Goal: Transaction & Acquisition: Purchase product/service

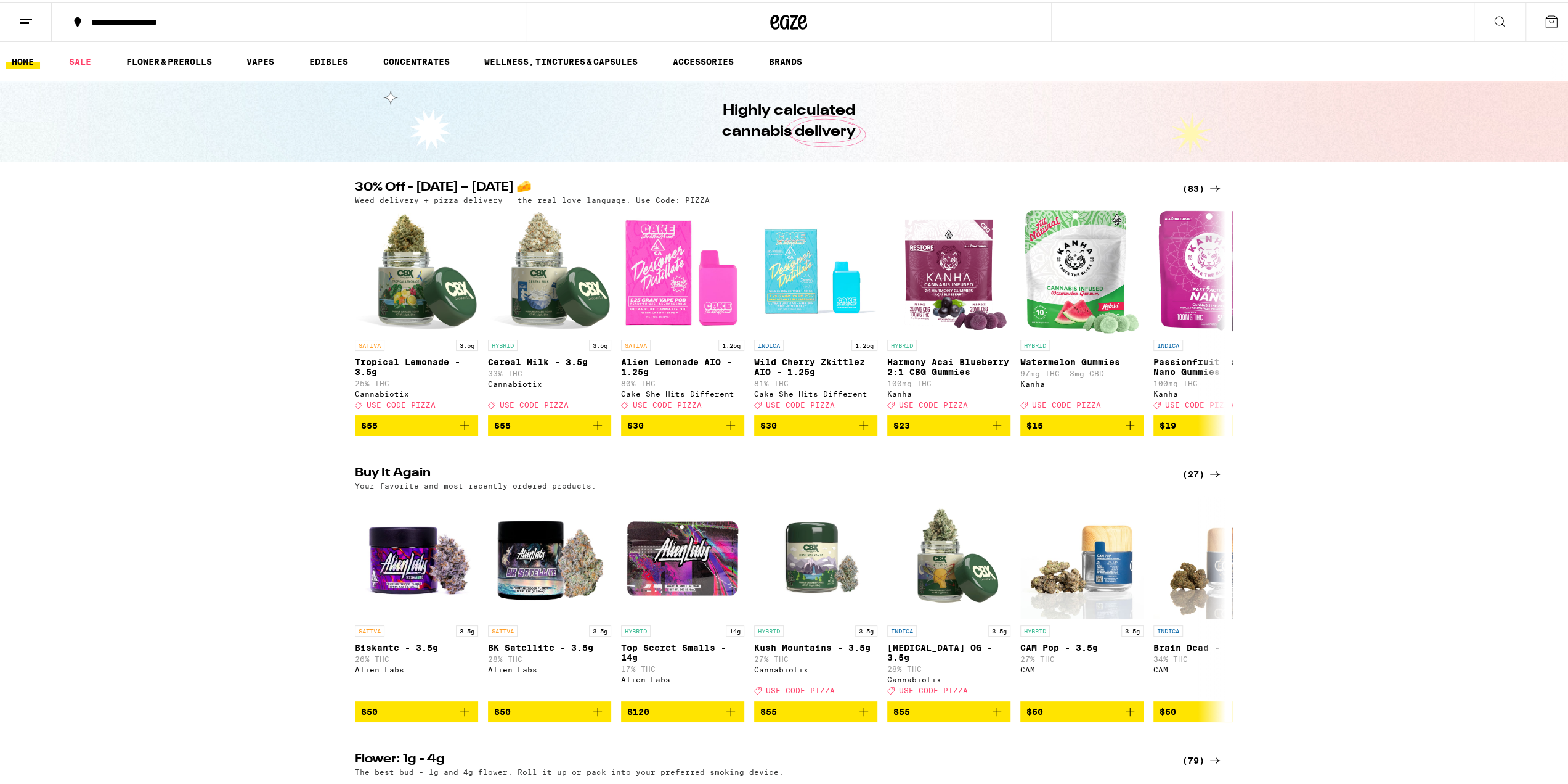
click at [1190, 191] on div "(83)" at bounding box center [1202, 187] width 40 height 15
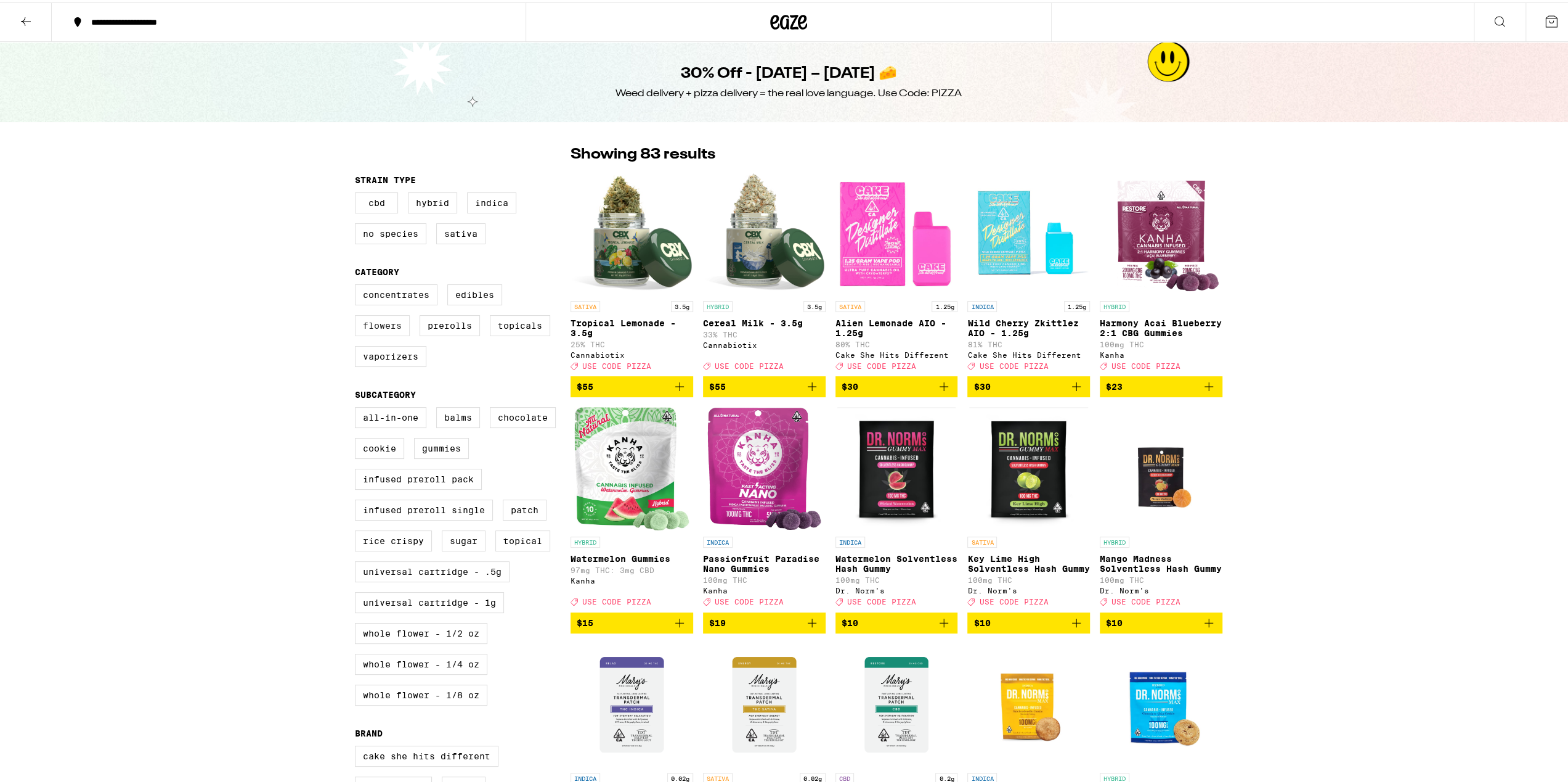
click at [388, 326] on label "Flowers" at bounding box center [382, 322] width 55 height 21
click at [358, 284] on input "Flowers" at bounding box center [357, 283] width 1 height 1
checkbox input "true"
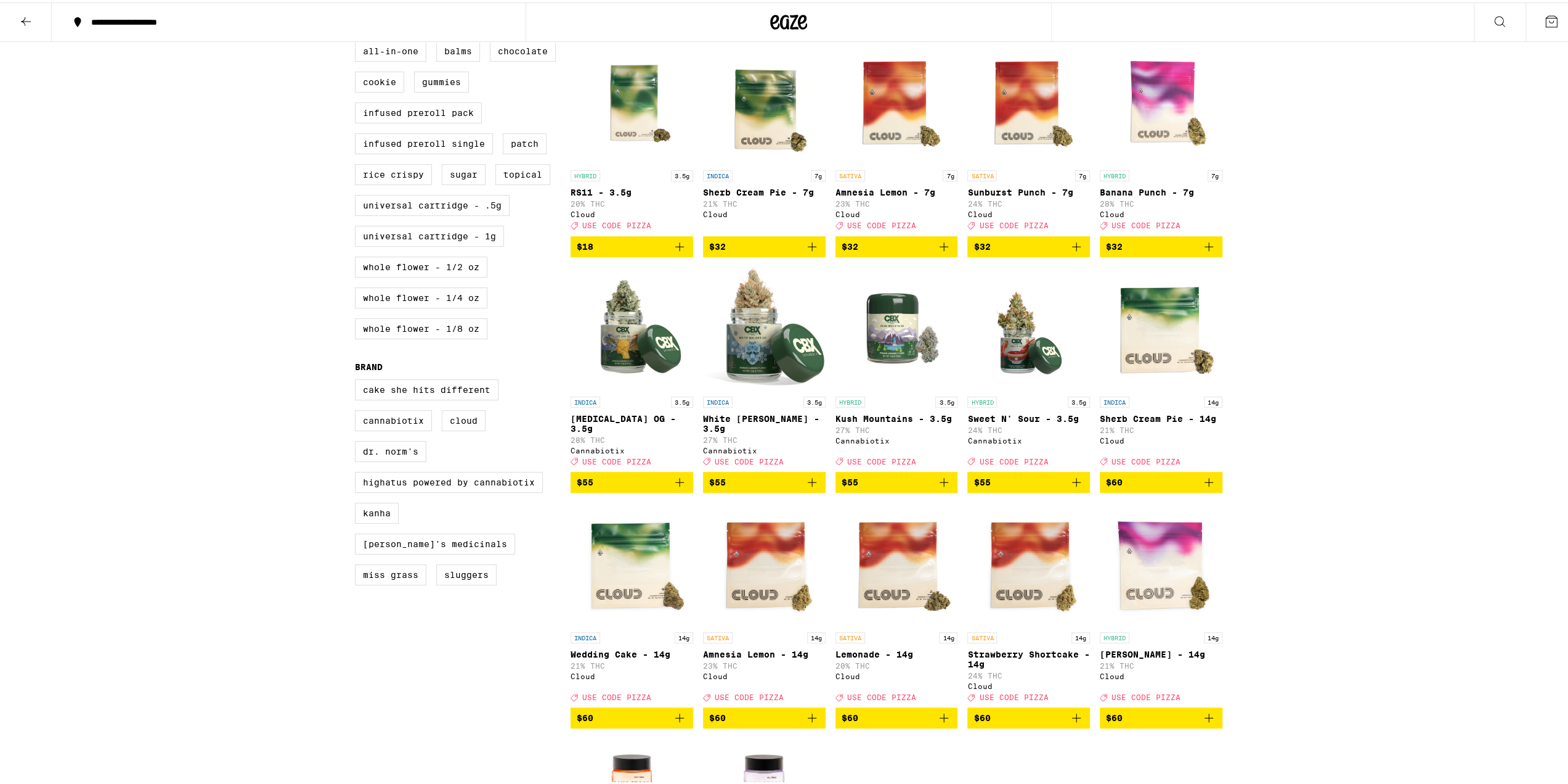
scroll to position [370, 0]
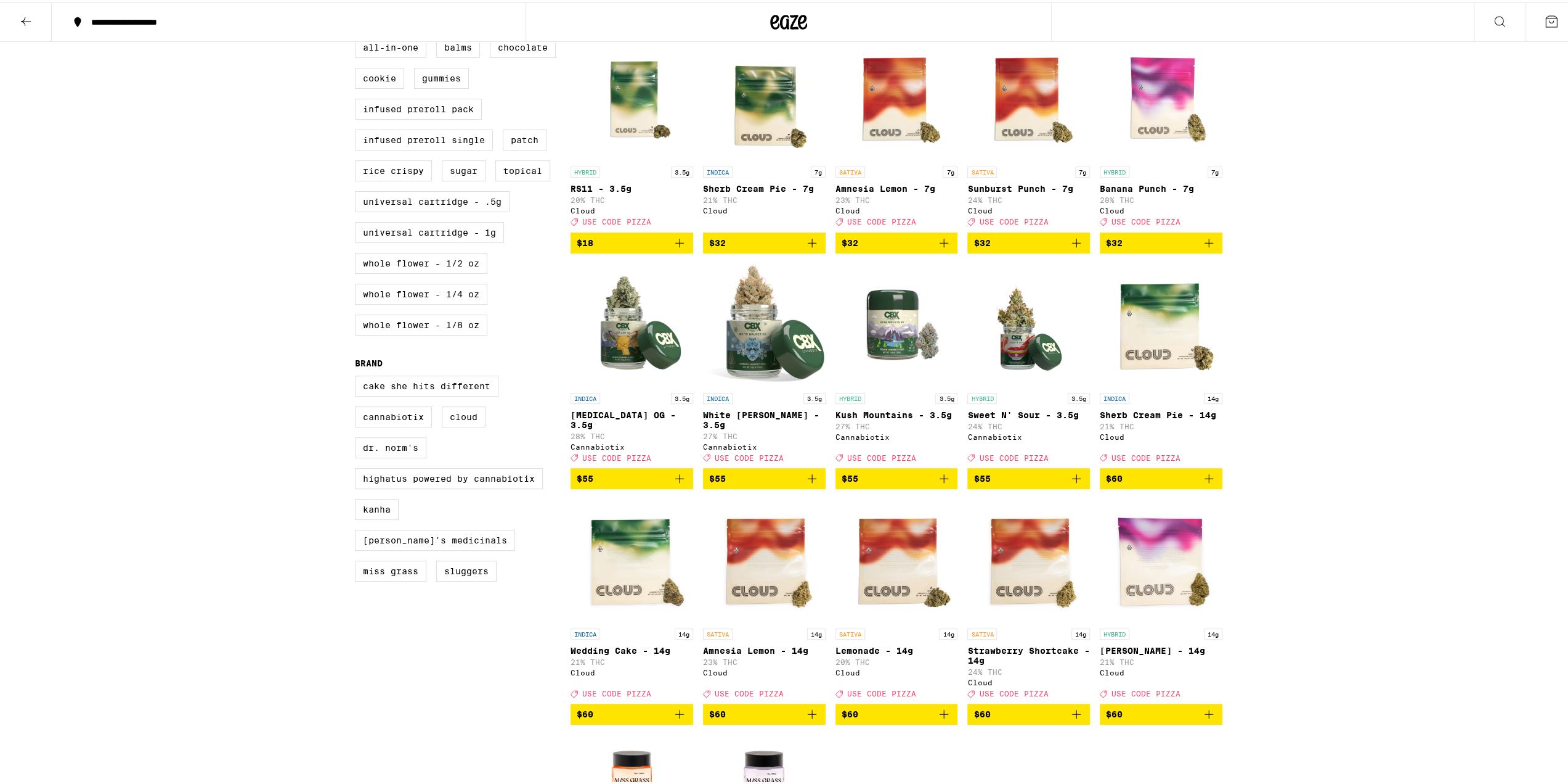
click at [603, 483] on span "$55" at bounding box center [632, 476] width 110 height 15
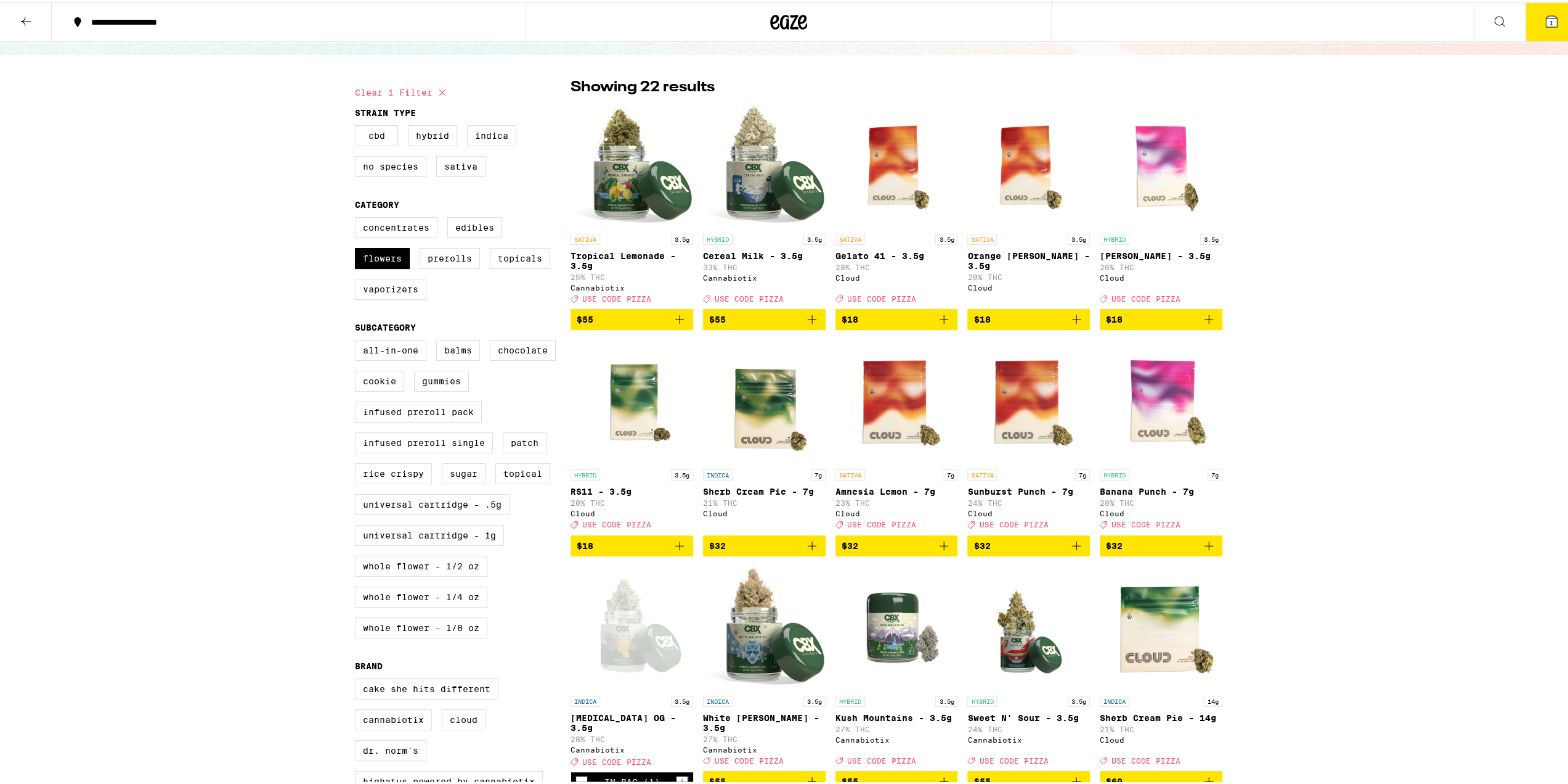
scroll to position [0, 0]
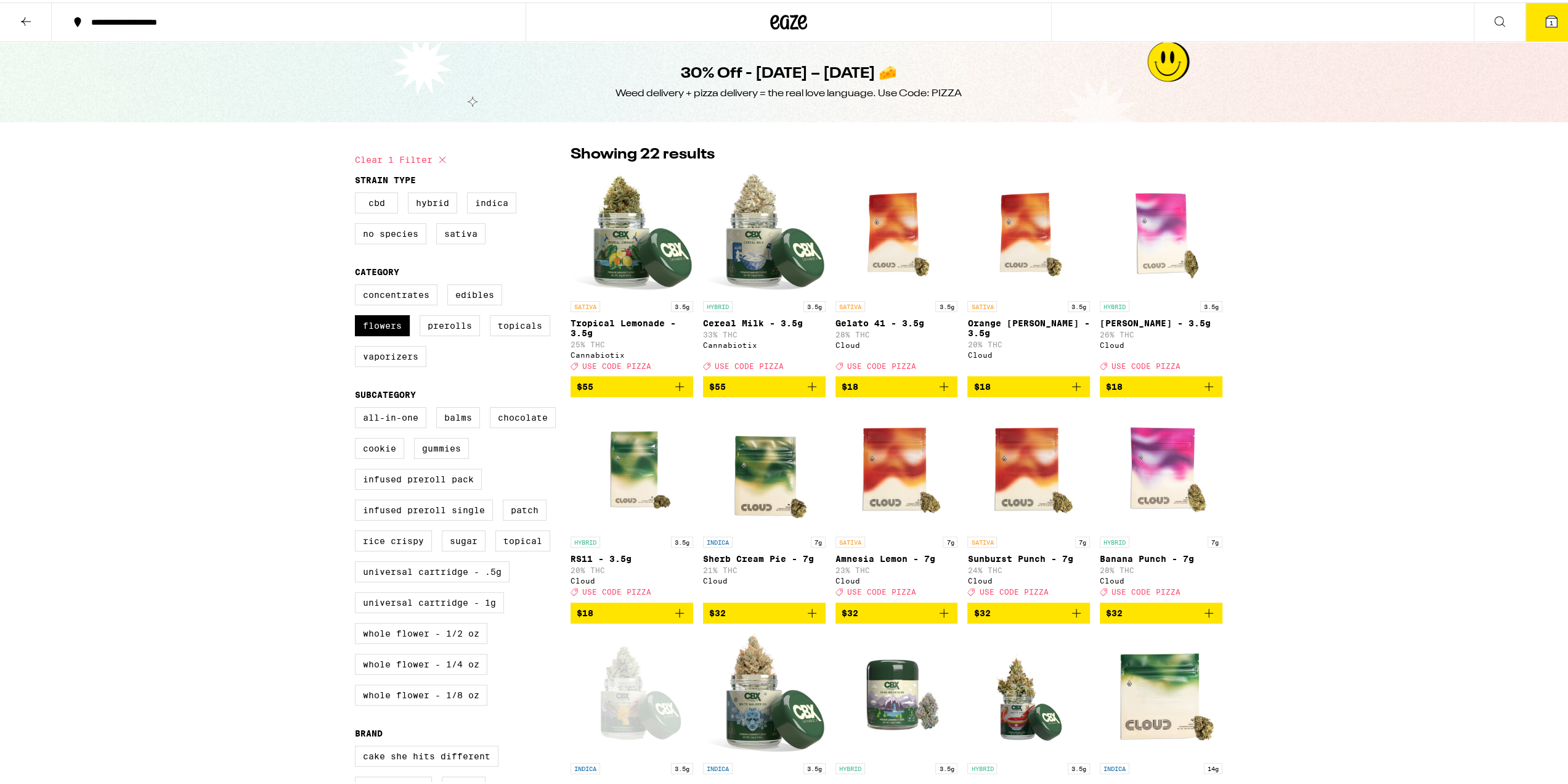
click at [750, 392] on span "$55" at bounding box center [764, 384] width 110 height 15
click at [625, 392] on span "$55" at bounding box center [632, 384] width 110 height 15
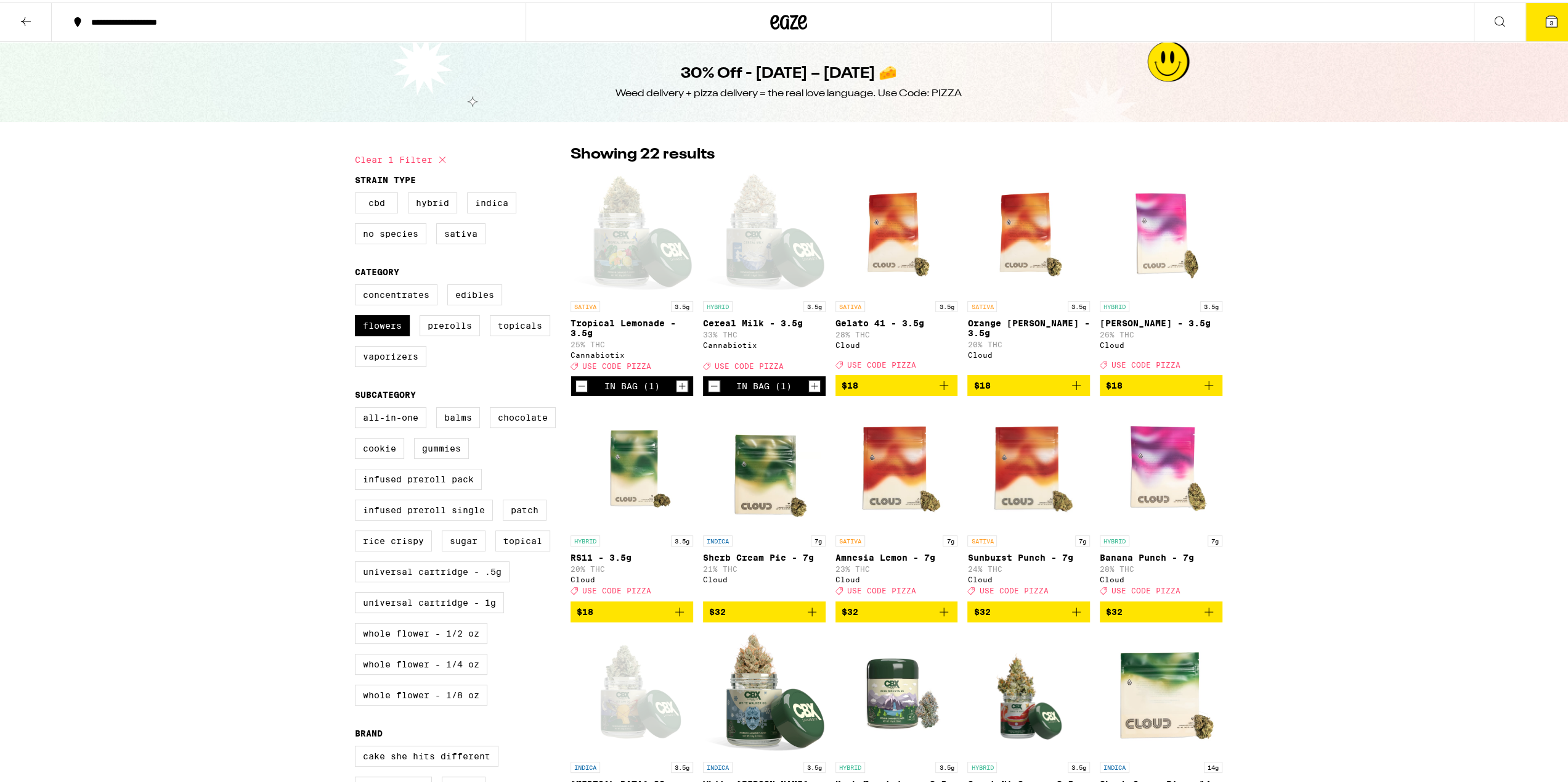
click at [1546, 32] on button "3" at bounding box center [1551, 20] width 52 height 38
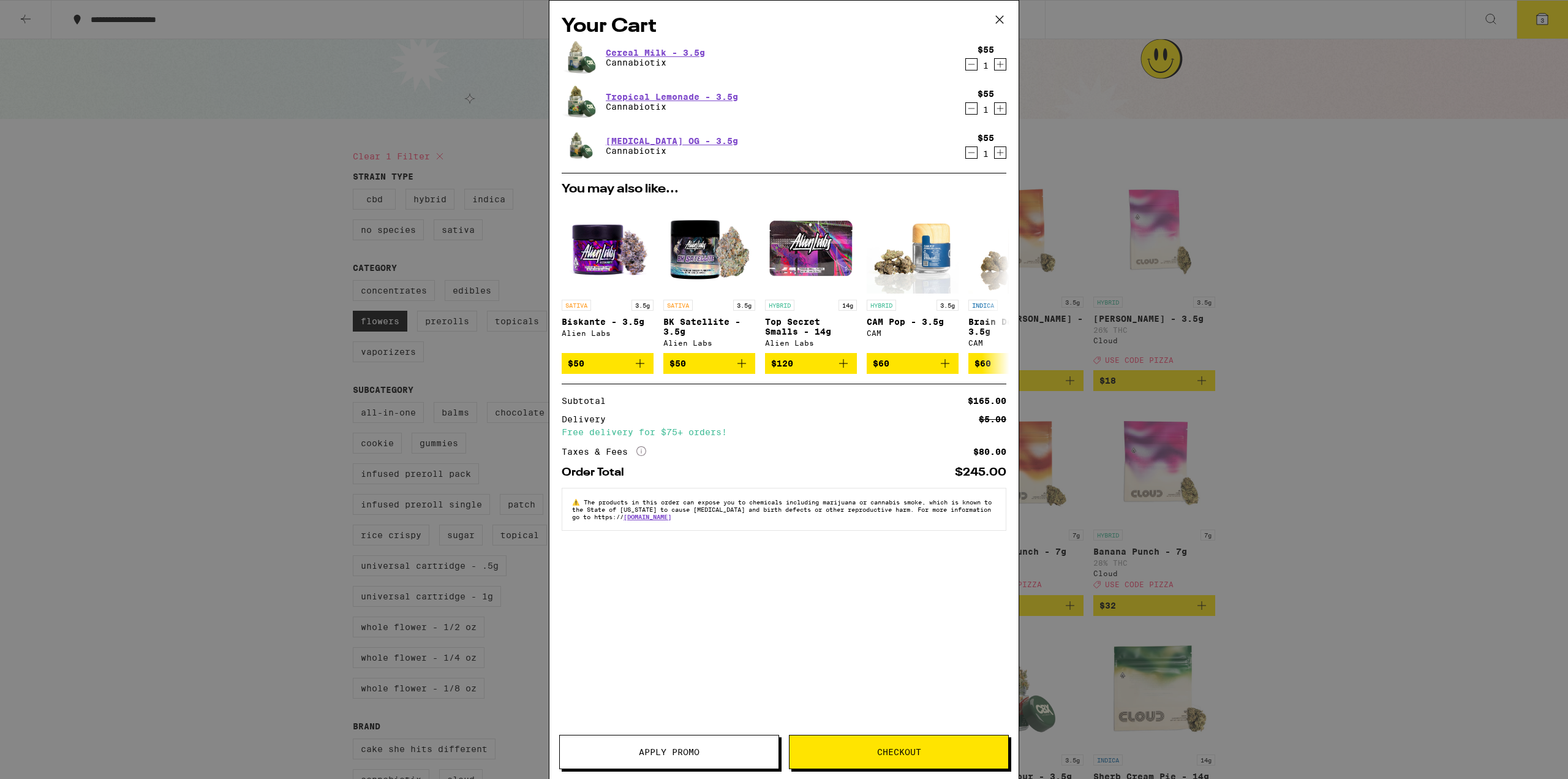
click at [683, 761] on button "Apply Promo" at bounding box center [670, 751] width 220 height 34
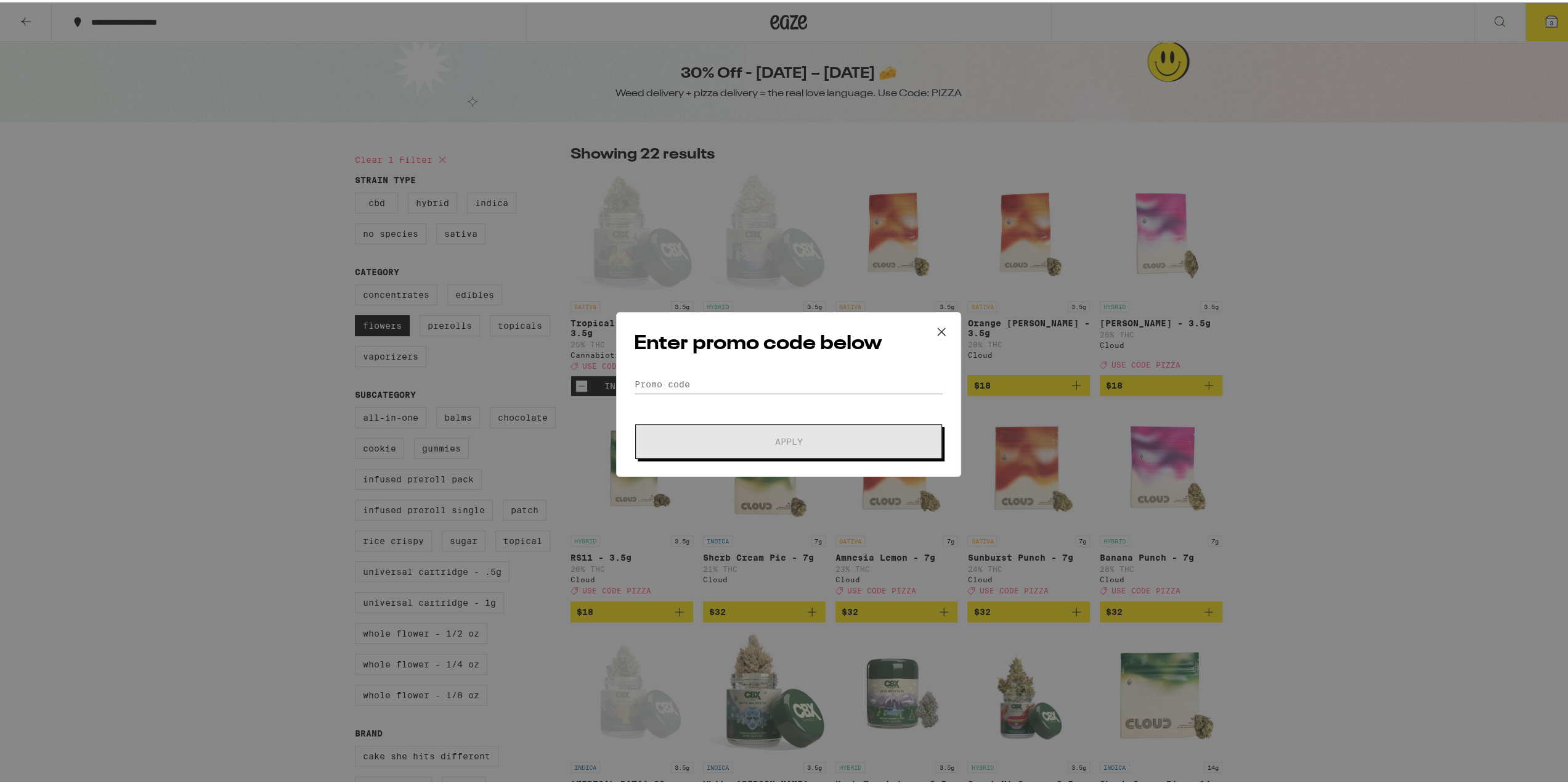
click at [705, 394] on form "Promo Code Apply" at bounding box center [788, 414] width 309 height 84
click at [699, 381] on input "Promo Code" at bounding box center [788, 382] width 309 height 18
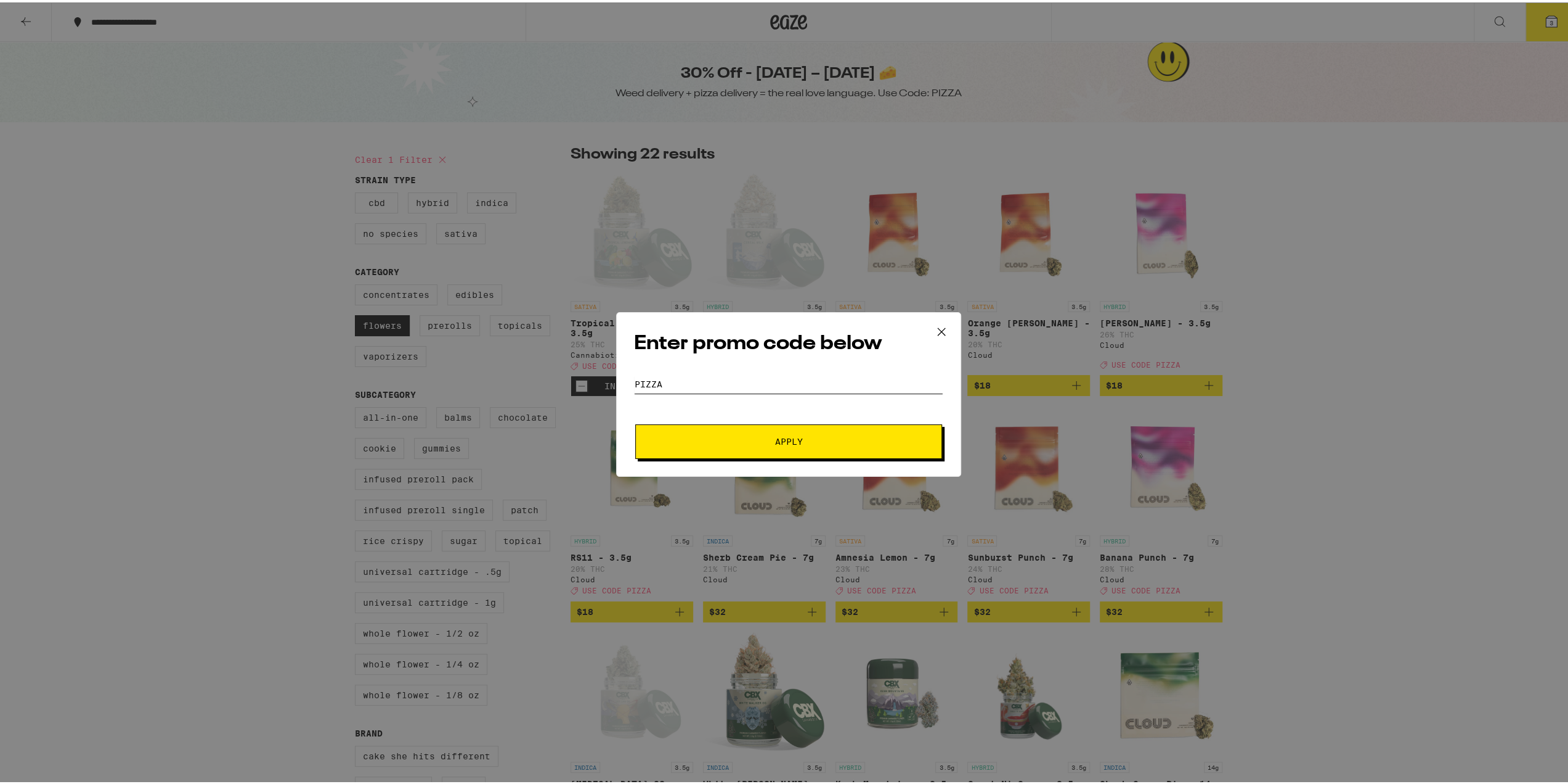
type input "PIZZA"
click at [635, 422] on button "Apply" at bounding box center [789, 438] width 307 height 34
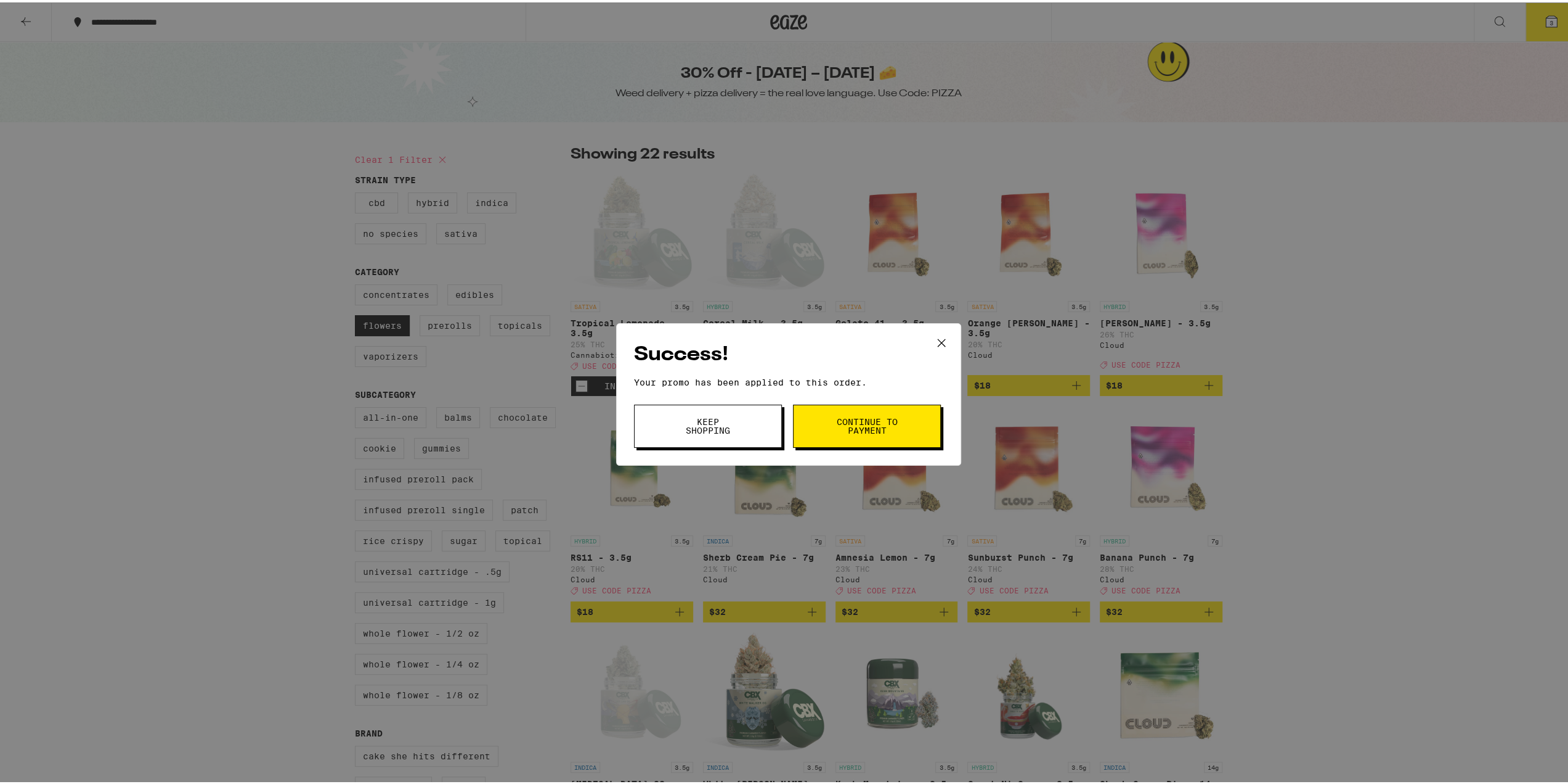
click at [876, 445] on div "Success! Your promo has been applied to this order. Promo Code PIZZA Keep Shopp…" at bounding box center [789, 392] width 345 height 142
click at [868, 413] on button "Continue to payment" at bounding box center [867, 423] width 148 height 43
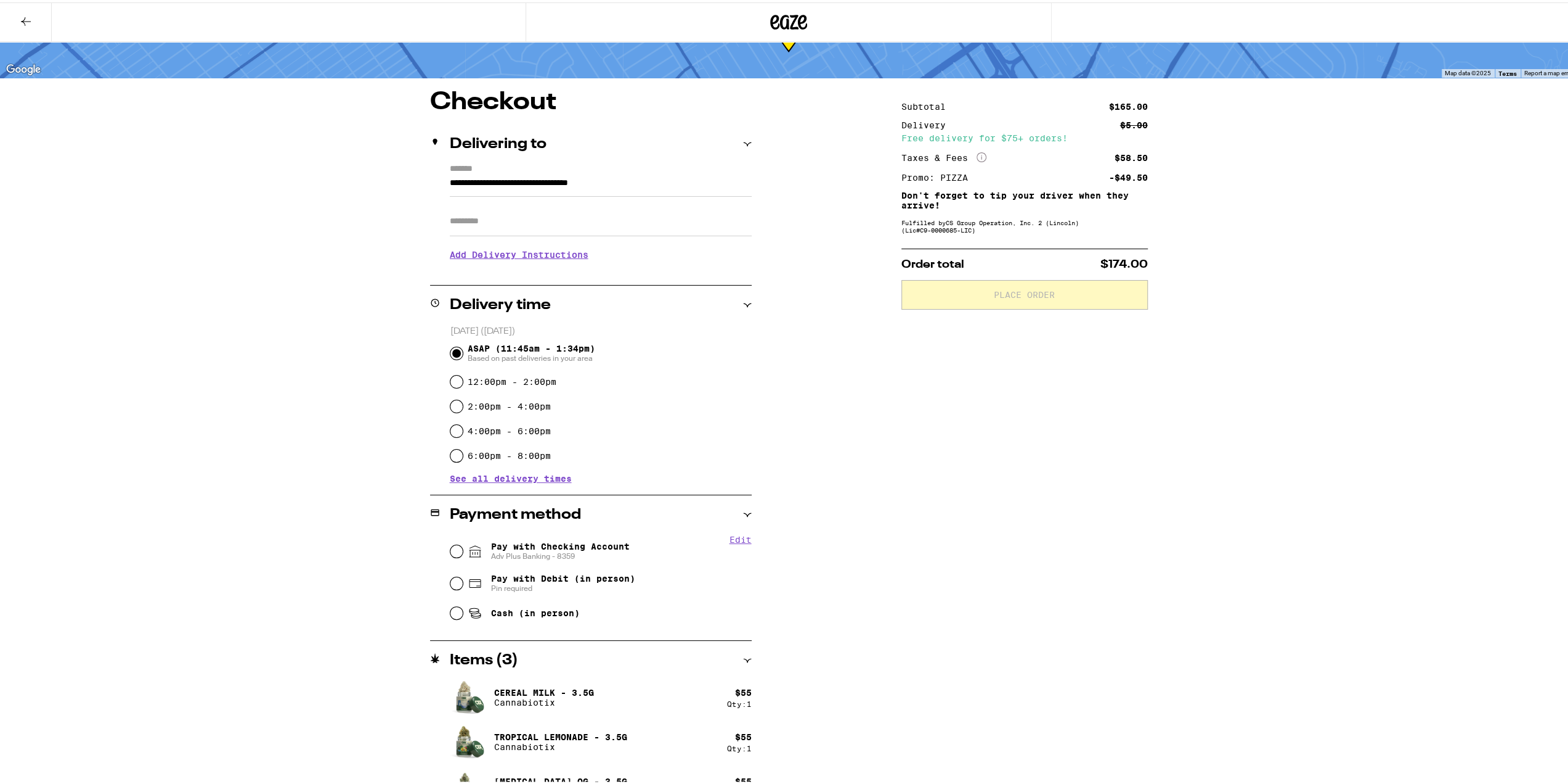
scroll to position [88, 0]
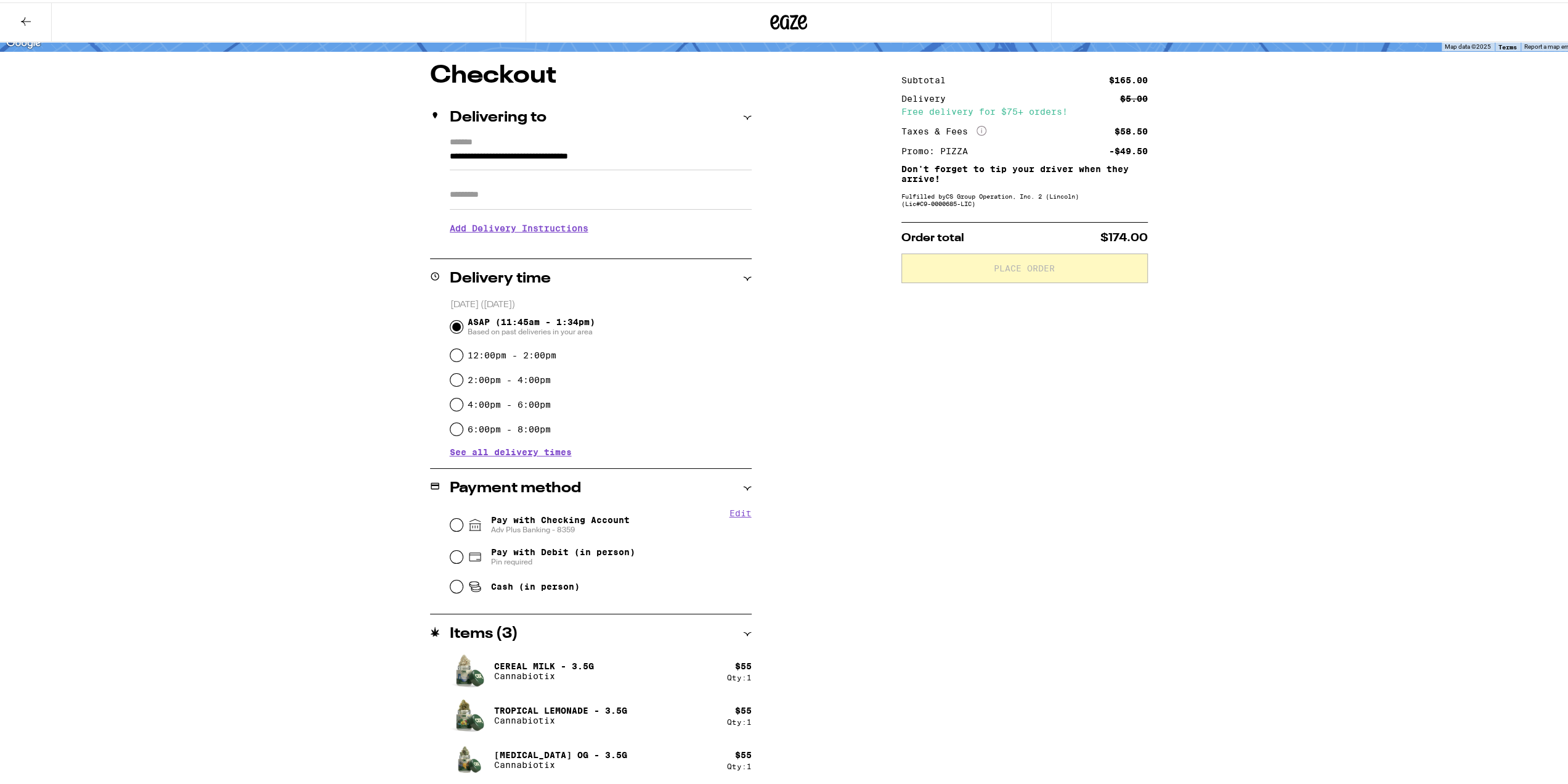
click at [546, 517] on span "Pay with Checking Account Adv Plus Banking - 8359" at bounding box center [560, 522] width 139 height 20
click at [463, 517] on input "Pay with Checking Account Adv Plus Banking - 8359" at bounding box center [456, 522] width 12 height 12
radio input "true"
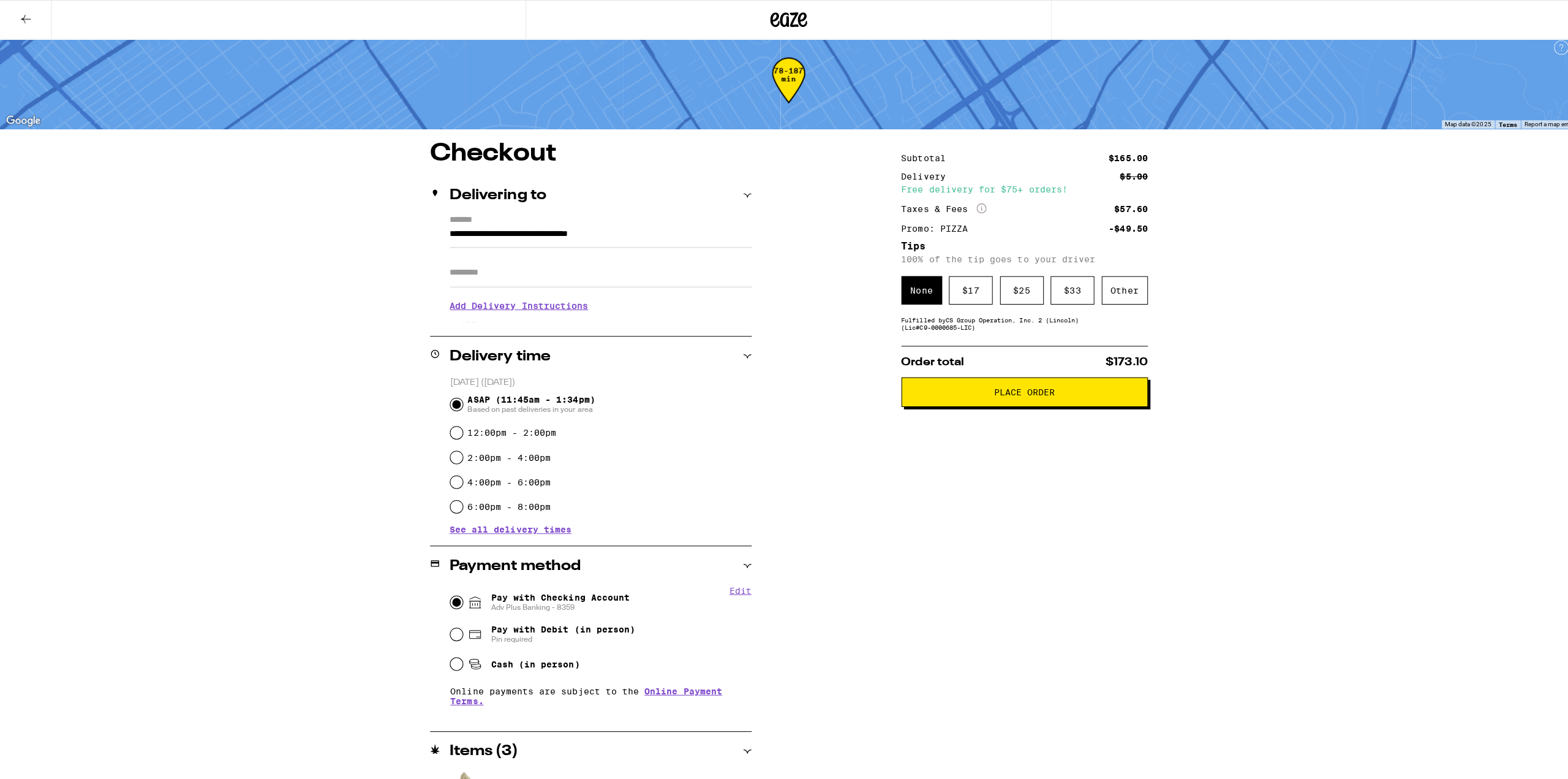
scroll to position [0, 0]
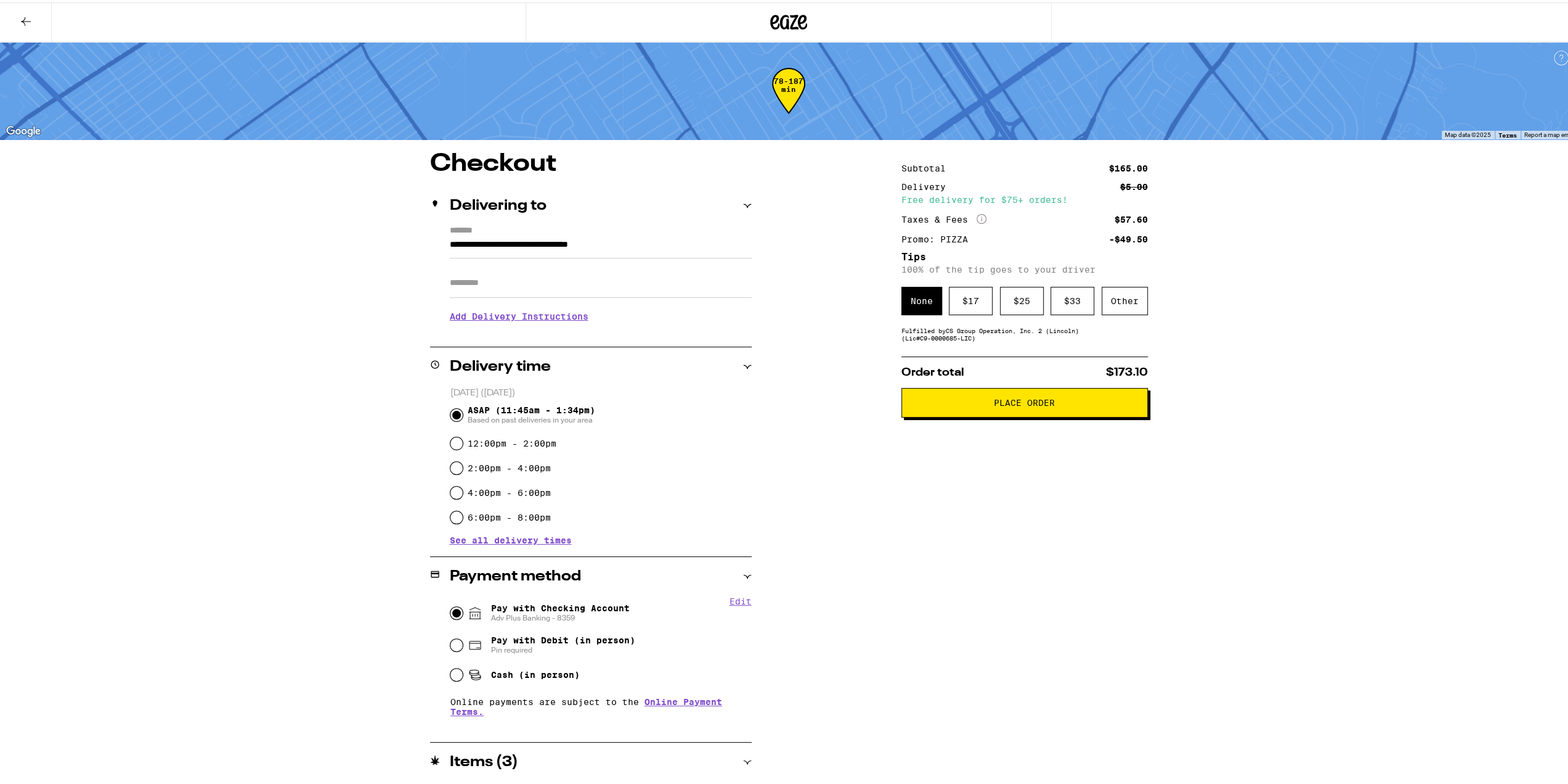
click at [957, 404] on span "Place Order" at bounding box center [1024, 400] width 226 height 8
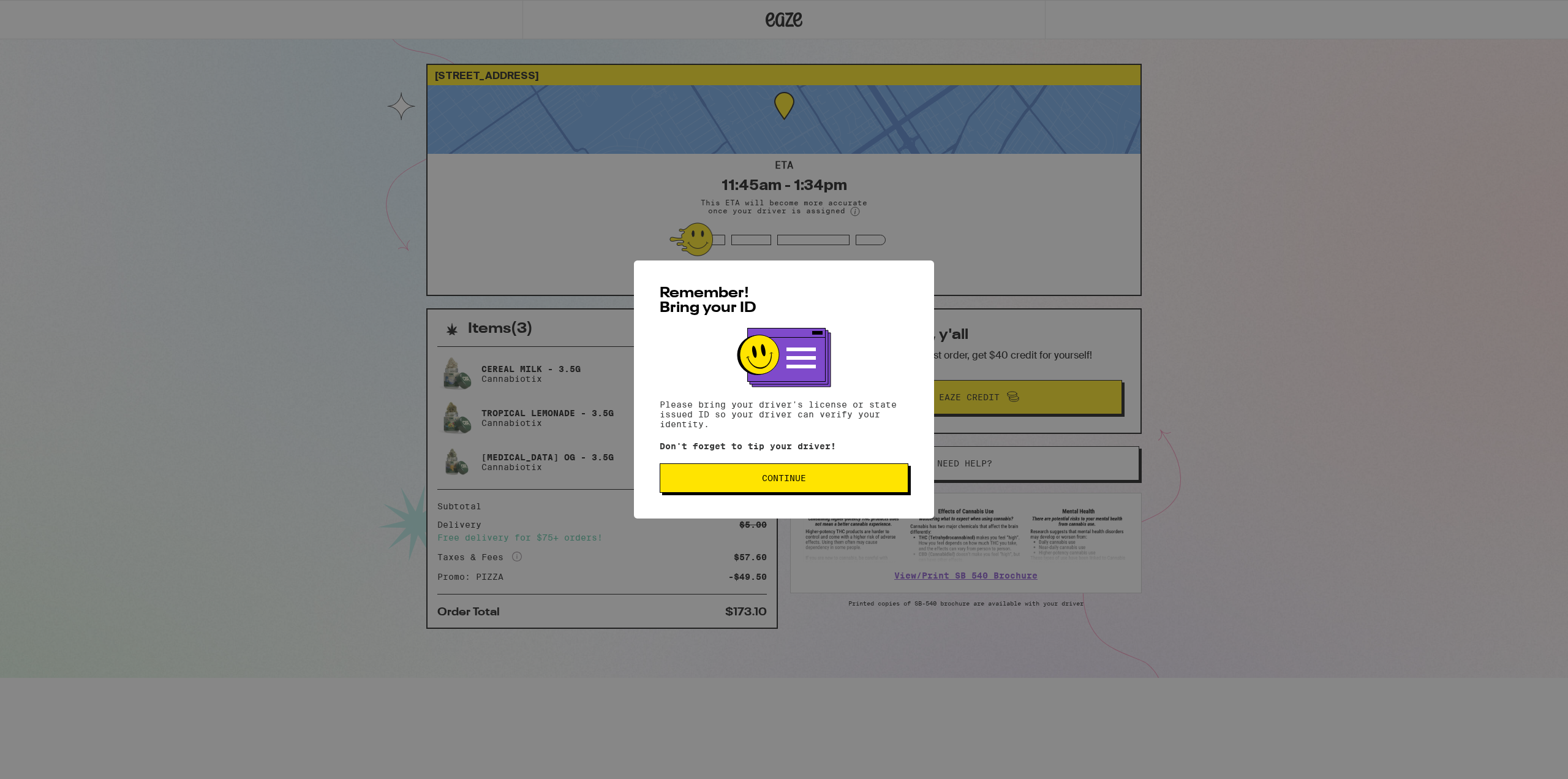
click at [786, 499] on div "Remember! Bring your ID Please bring your driver's license or state issued ID s…" at bounding box center [784, 390] width 301 height 258
click at [786, 482] on span "Continue" at bounding box center [784, 478] width 44 height 8
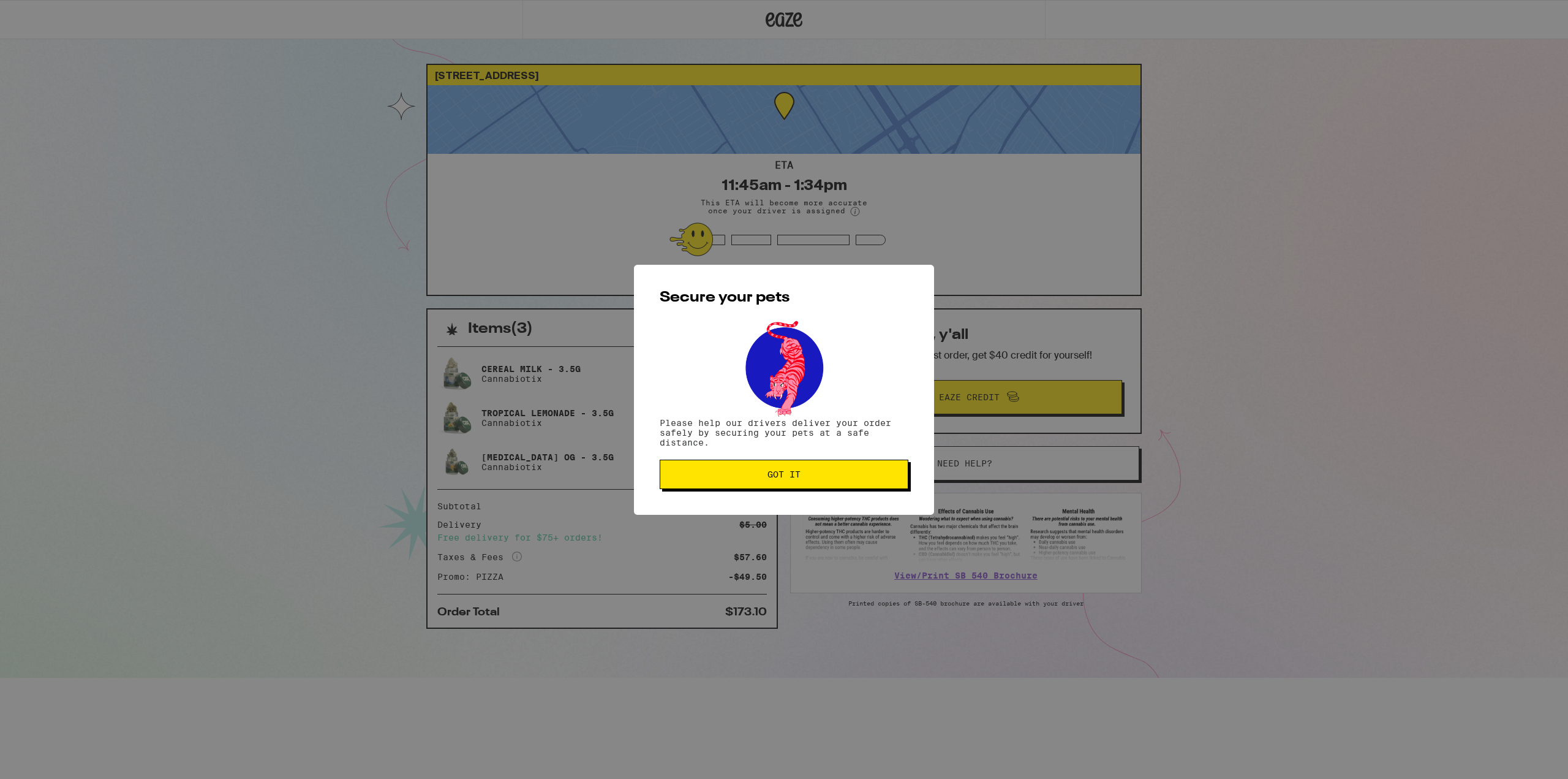
click at [756, 489] on button "Got it" at bounding box center [784, 474] width 248 height 30
